Goal: Submit feedback/report problem

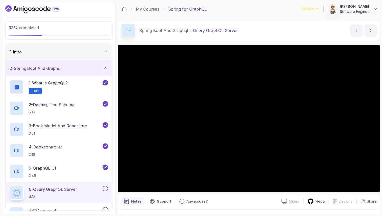
click at [81, 189] on div "6 - Query GraphQL Server 4:13" at bounding box center [56, 193] width 92 height 14
click at [320, 201] on p "Repo" at bounding box center [319, 201] width 9 height 5
click at [74, 106] on p "2 - Defining The Schema" at bounding box center [51, 105] width 45 height 6
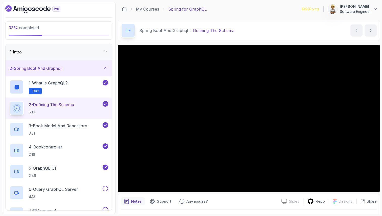
click at [134, 202] on p "Notes" at bounding box center [136, 201] width 11 height 5
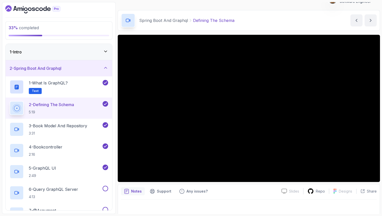
scroll to position [13, 0]
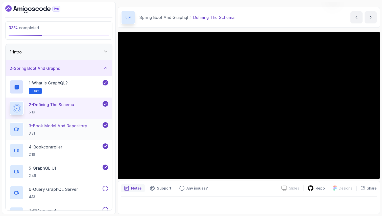
click at [77, 124] on p "3 - Book Model And Repository" at bounding box center [58, 126] width 58 height 6
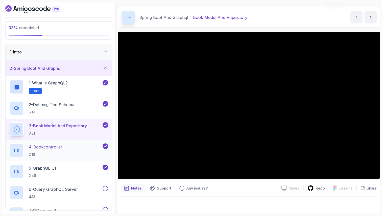
click at [50, 149] on p "4 - Bookcontroller" at bounding box center [46, 147] width 34 height 6
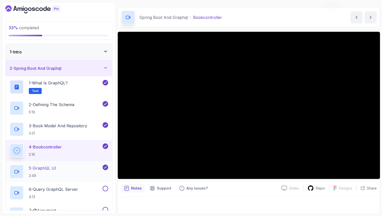
click at [71, 170] on div "5 - GraphQL UI 2:49" at bounding box center [56, 172] width 92 height 14
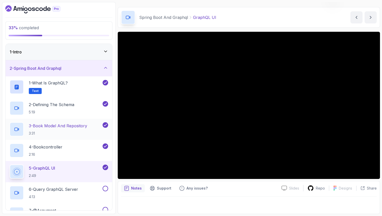
click at [72, 129] on h2 "3 - Book Model And Repository 3:31" at bounding box center [58, 129] width 58 height 13
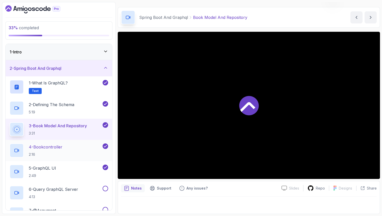
click at [67, 147] on div "4 - Bookcontroller 2:16" at bounding box center [56, 151] width 92 height 14
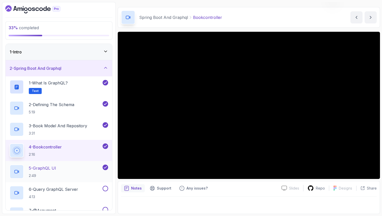
click at [64, 166] on div "5 - GraphQL UI 2:49" at bounding box center [56, 172] width 92 height 14
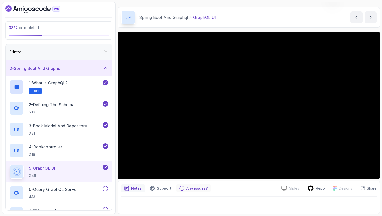
click at [197, 188] on p "Any issues?" at bounding box center [196, 188] width 21 height 5
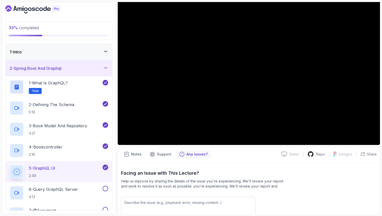
scroll to position [43, 0]
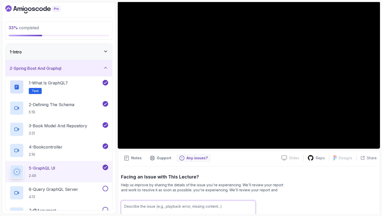
click at [148, 208] on textarea at bounding box center [188, 217] width 134 height 32
paste textarea "http://localhost:8080/graphiql?path=/graphql"
paste textarea "Loading..."
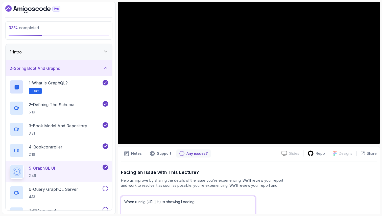
type textarea "When runnig http://localhost:8080/graphiql?path=/graphql it just showing Loadin…"
click at [279, 194] on div "Facing an Issue with This Lecture? Help us improve by sharing the details of th…" at bounding box center [248, 206] width 255 height 74
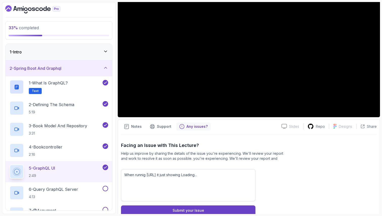
scroll to position [87, 0]
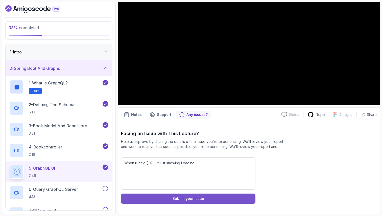
click at [205, 197] on button "Submit your Issue" at bounding box center [188, 199] width 134 height 10
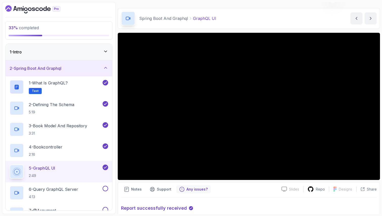
scroll to position [2, 0]
